Goal: Communication & Community: Participate in discussion

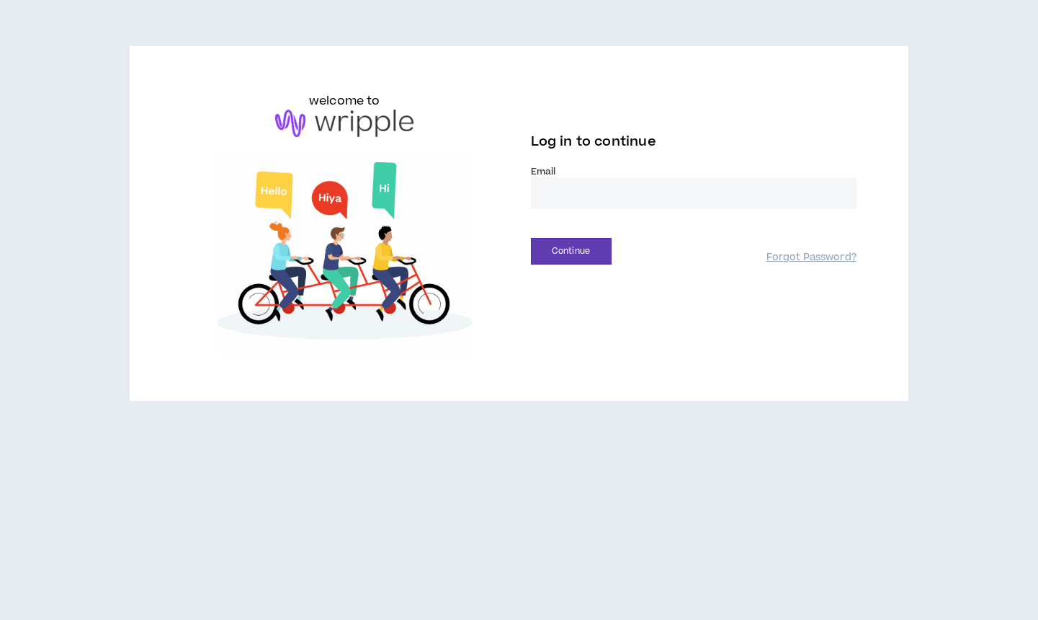
click at [569, 190] on input "email" at bounding box center [694, 193] width 326 height 31
type input "**********"
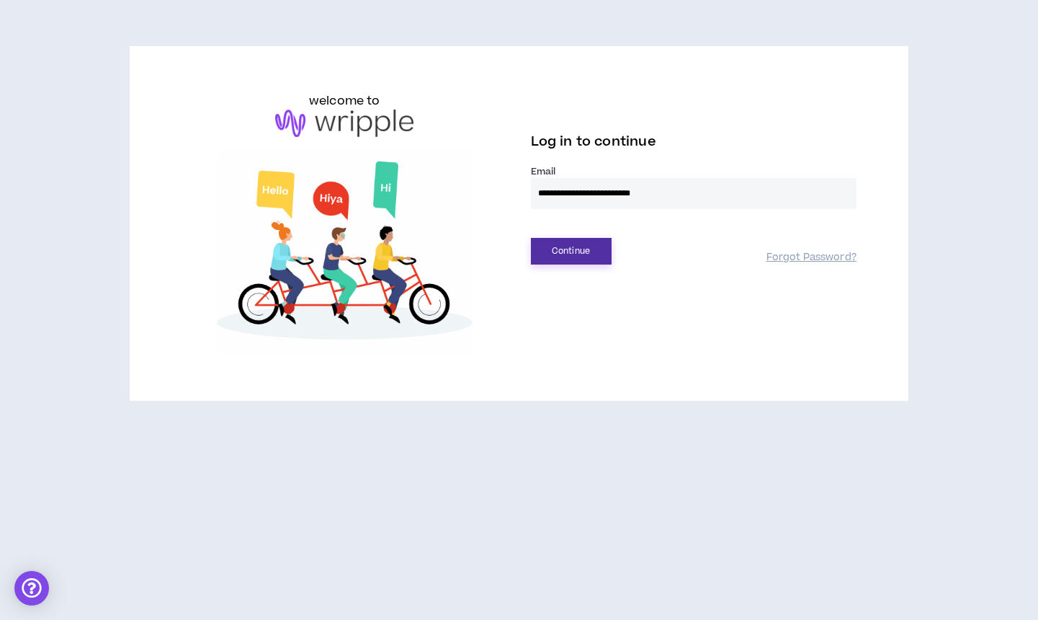
click at [591, 248] on button "Continue" at bounding box center [571, 251] width 81 height 27
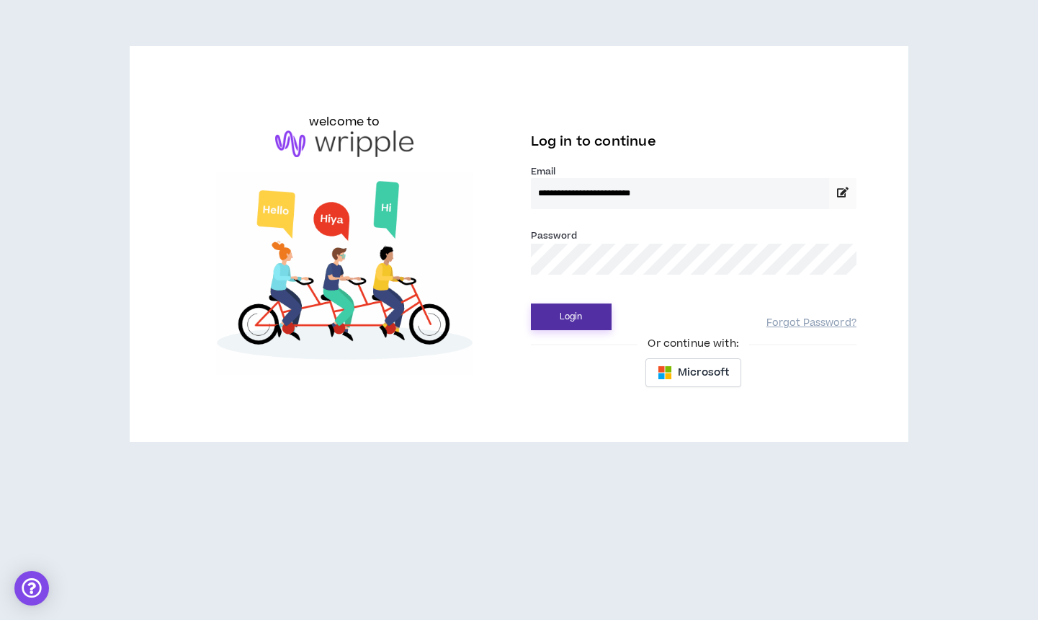
click at [557, 321] on button "Login" at bounding box center [571, 316] width 81 height 27
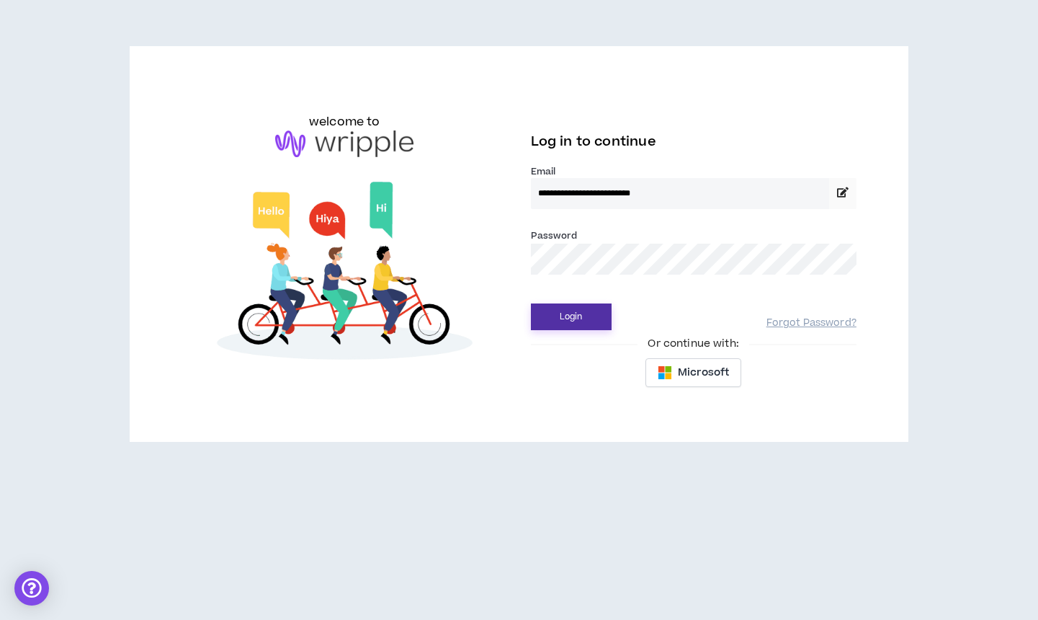
click at [579, 319] on button "Login" at bounding box center [571, 316] width 81 height 27
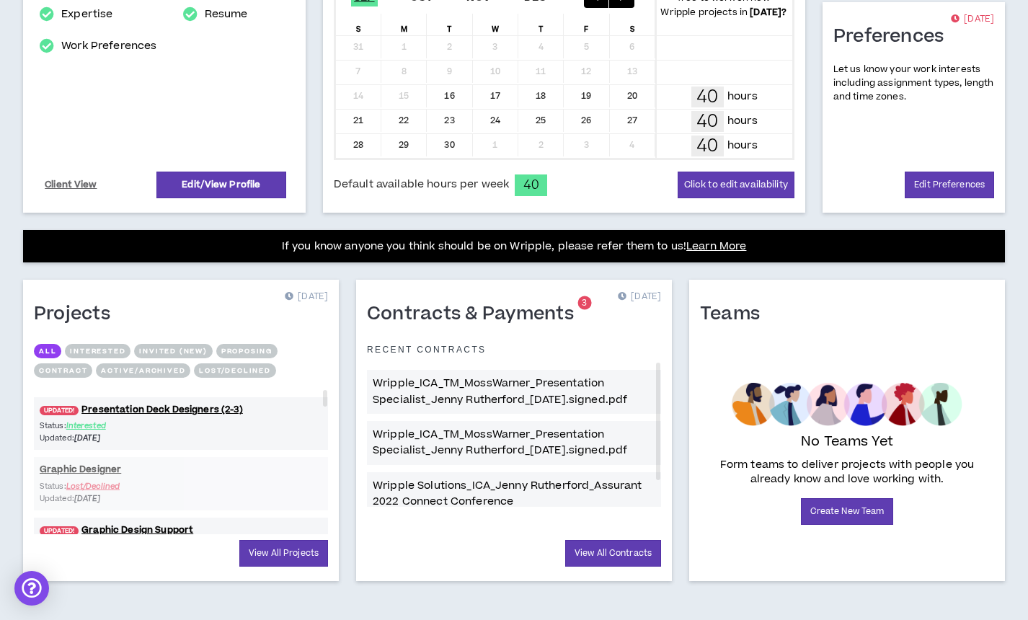
scroll to position [353, 0]
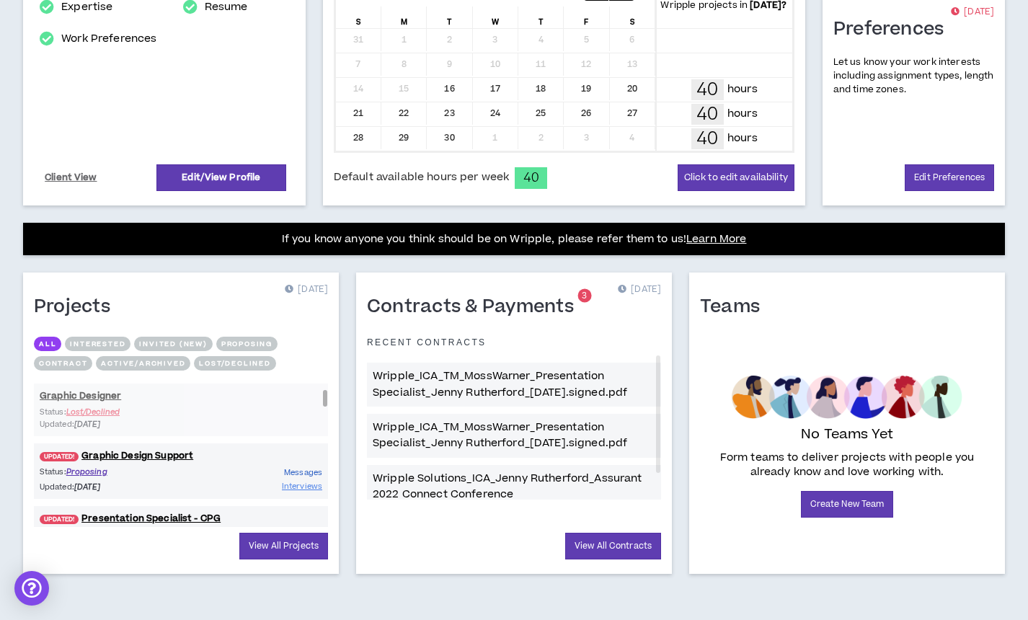
click at [313, 473] on span "Messages" at bounding box center [303, 472] width 38 height 11
